Goal: Use online tool/utility: Use online tool/utility

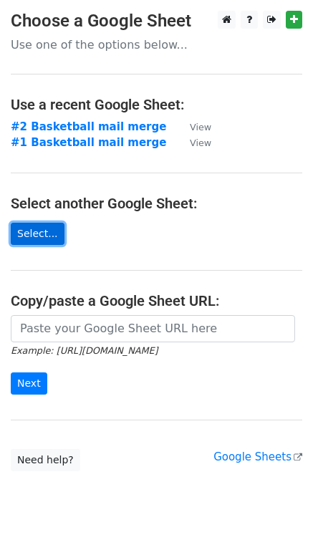
click at [31, 238] on link "Select..." at bounding box center [38, 234] width 54 height 22
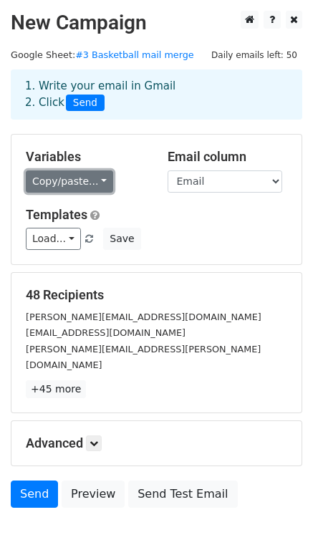
click at [91, 180] on link "Copy/paste..." at bounding box center [69, 181] width 87 height 22
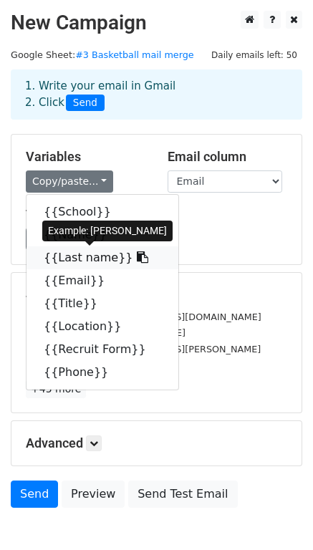
click at [74, 262] on link "{{Last name}}" at bounding box center [102, 257] width 152 height 23
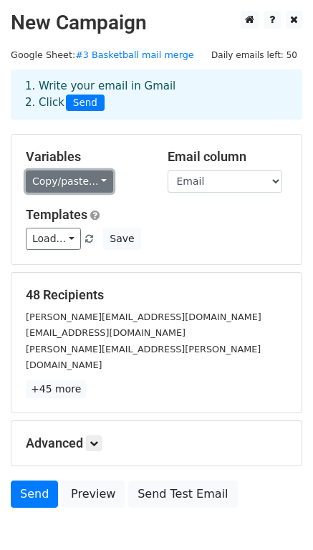
click at [64, 183] on link "Copy/paste..." at bounding box center [69, 181] width 87 height 22
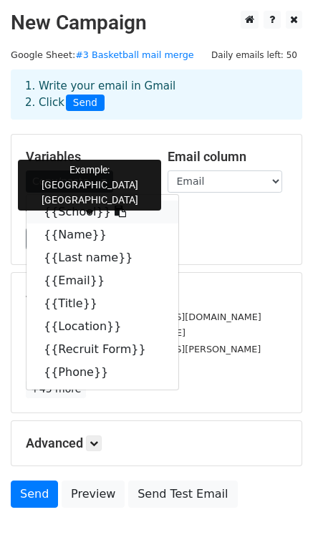
click at [68, 208] on link "{{School}}" at bounding box center [102, 211] width 152 height 23
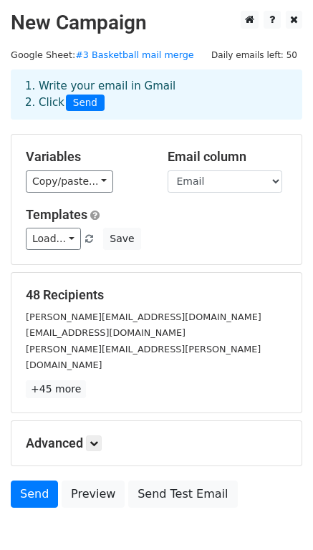
scroll to position [42, 0]
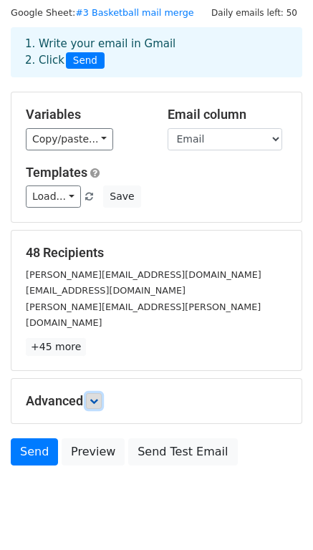
click at [98, 396] on icon at bounding box center [93, 400] width 9 height 9
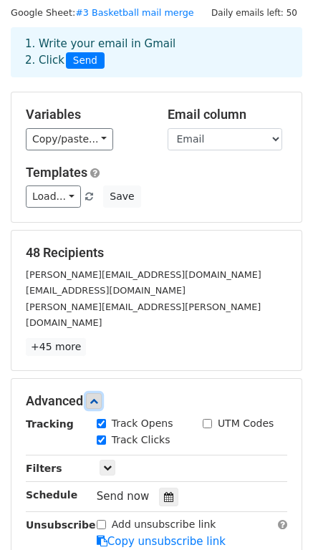
scroll to position [137, 0]
